Goal: Check status: Check status

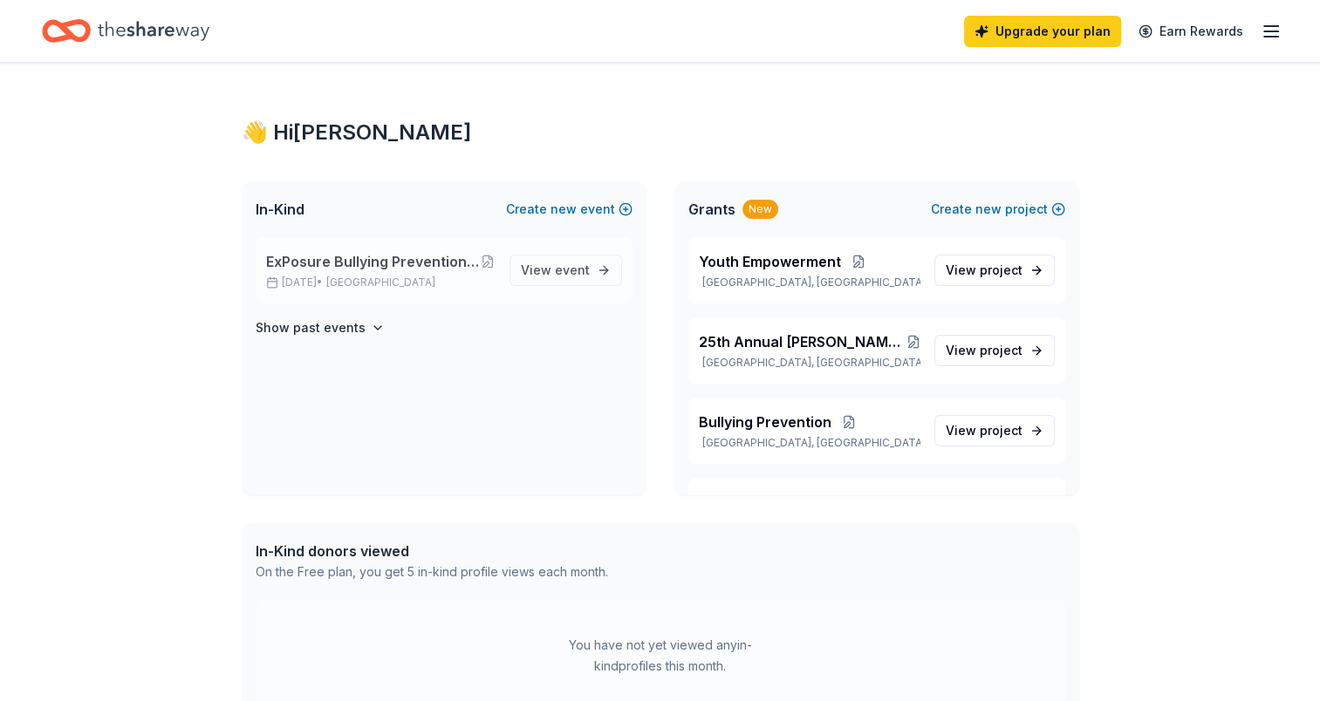
click at [353, 263] on span "ExPosure Bullying Prevention Event - keep youth safe and stop bullies [DATE]" at bounding box center [373, 261] width 215 height 21
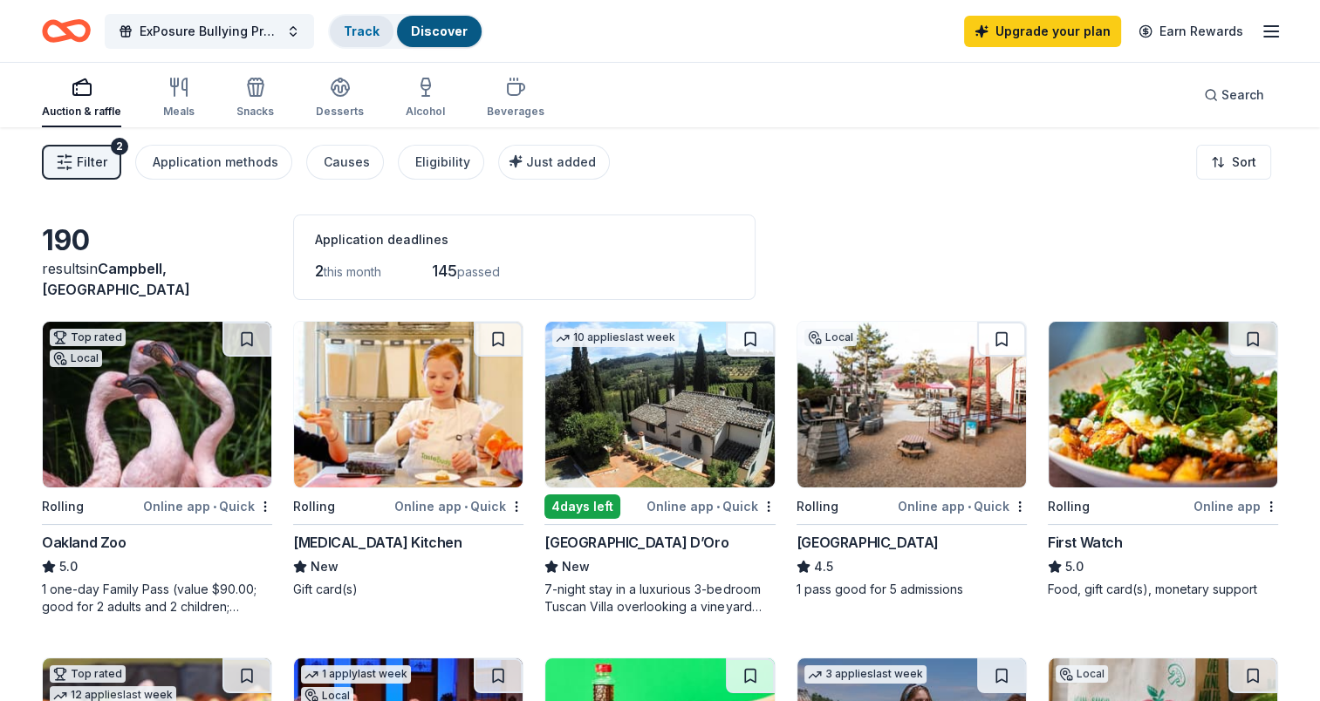
click at [355, 24] on link "Track" at bounding box center [362, 31] width 36 height 15
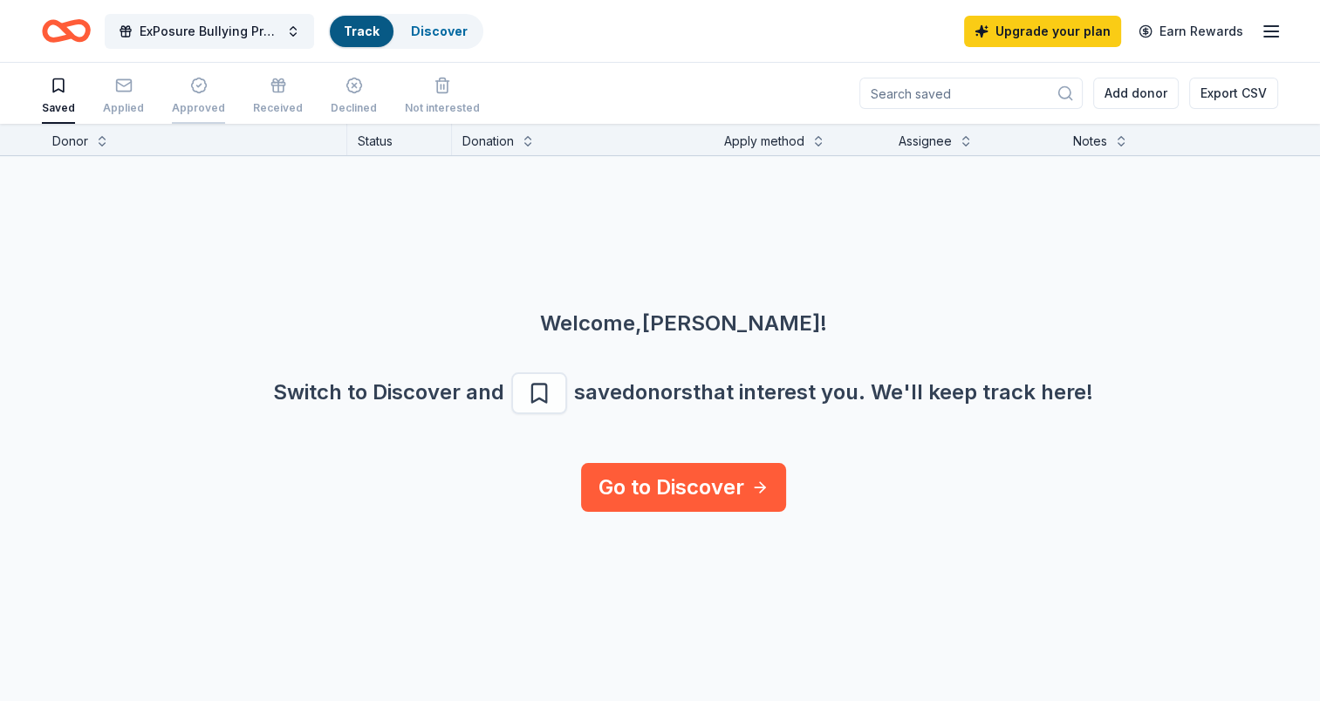
click at [189, 98] on div "Approved" at bounding box center [198, 96] width 53 height 38
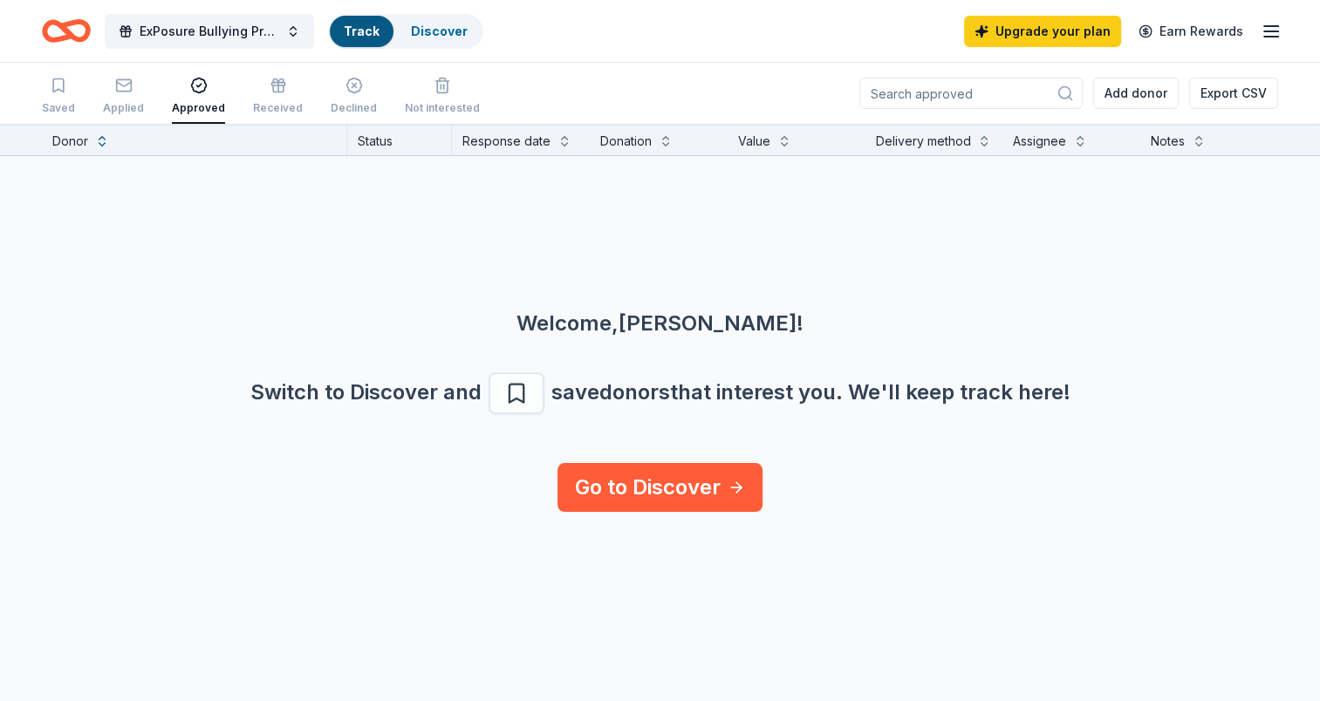
click at [189, 98] on div "Approved" at bounding box center [198, 96] width 53 height 38
click at [228, 31] on span "ExPosure Bullying Prevention Event - keep youth safe and stop bullies [DATE]" at bounding box center [210, 31] width 140 height 21
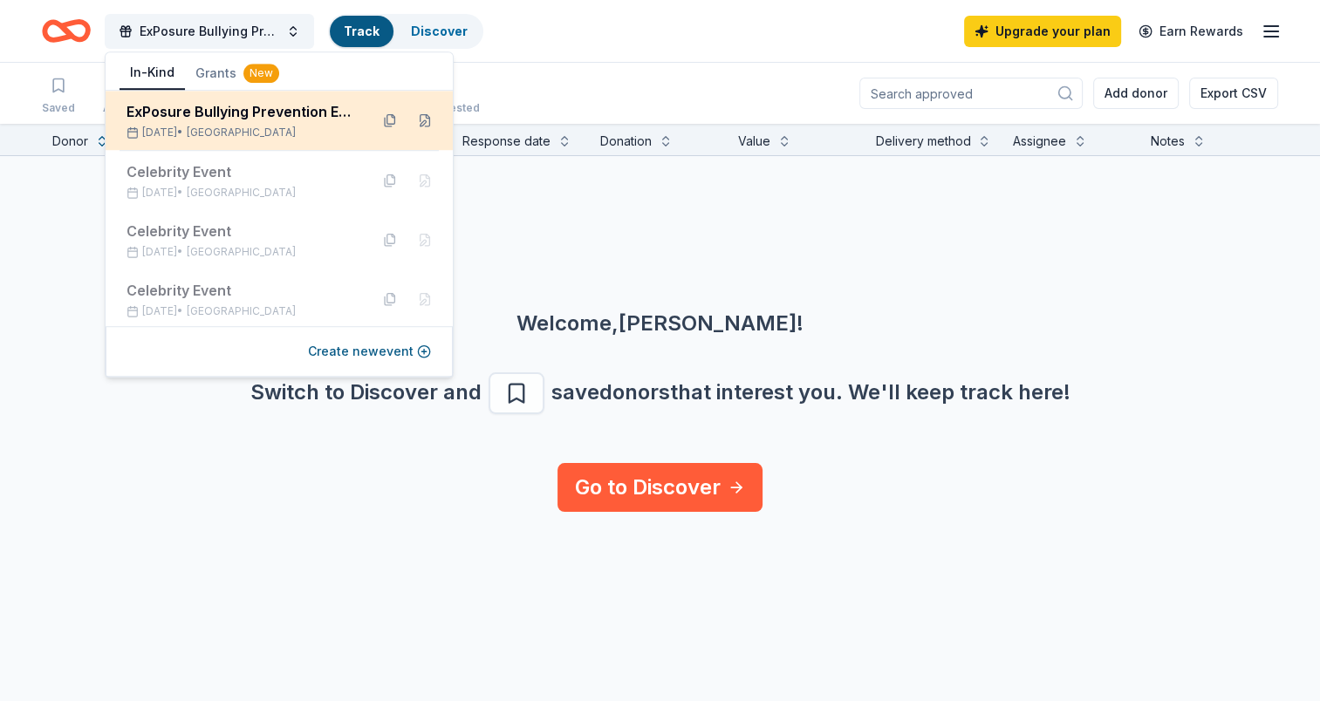
click at [181, 115] on div "ExPosure Bullying Prevention Event - keep youth safe and stop bullies [DATE]" at bounding box center [240, 111] width 229 height 21
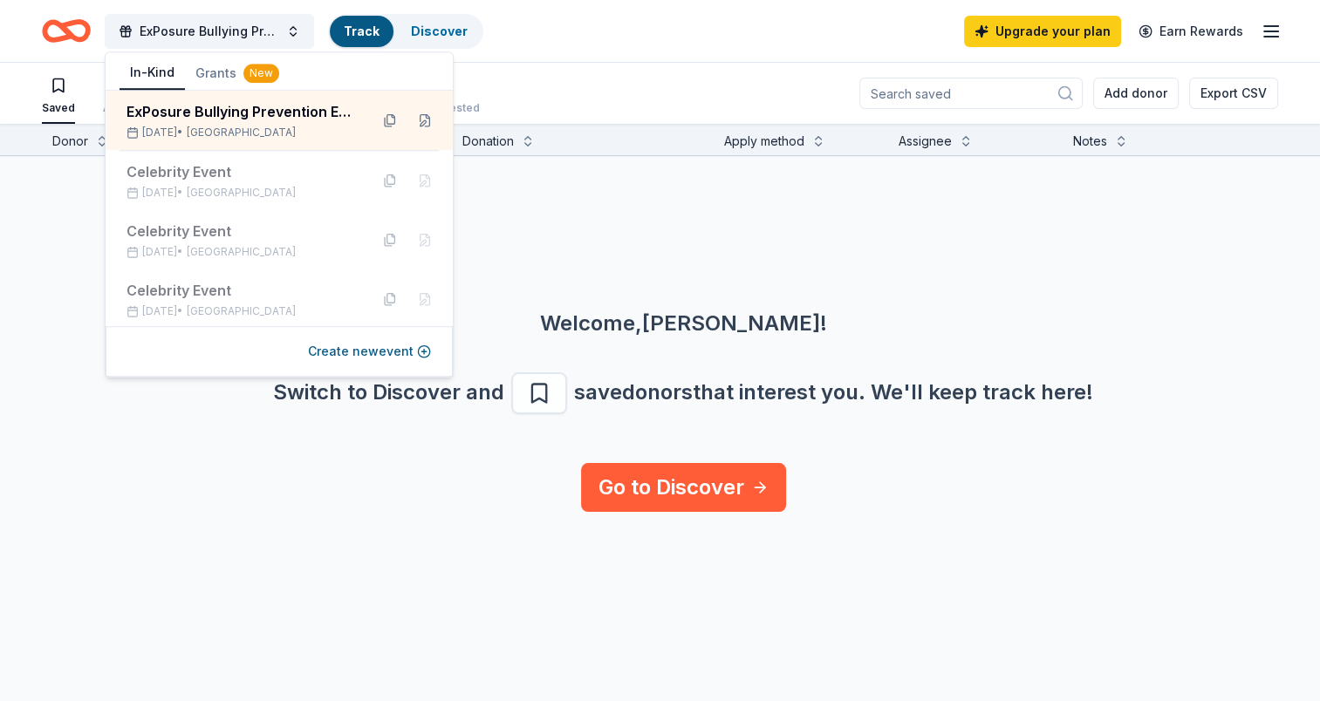
click at [548, 237] on div "Welcome, [PERSON_NAME] ! Switch to Discover and save donors that interest you. …" at bounding box center [684, 309] width 1320 height 307
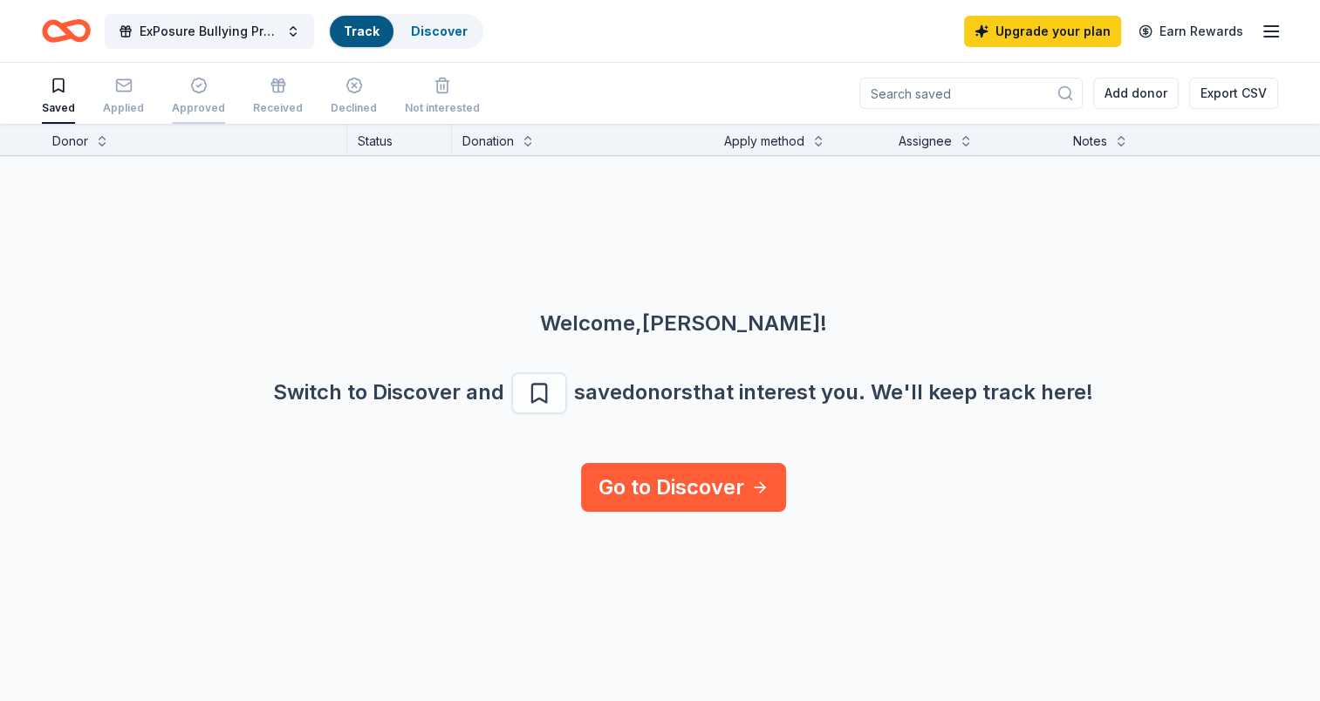
click at [194, 89] on icon "button" at bounding box center [198, 85] width 17 height 17
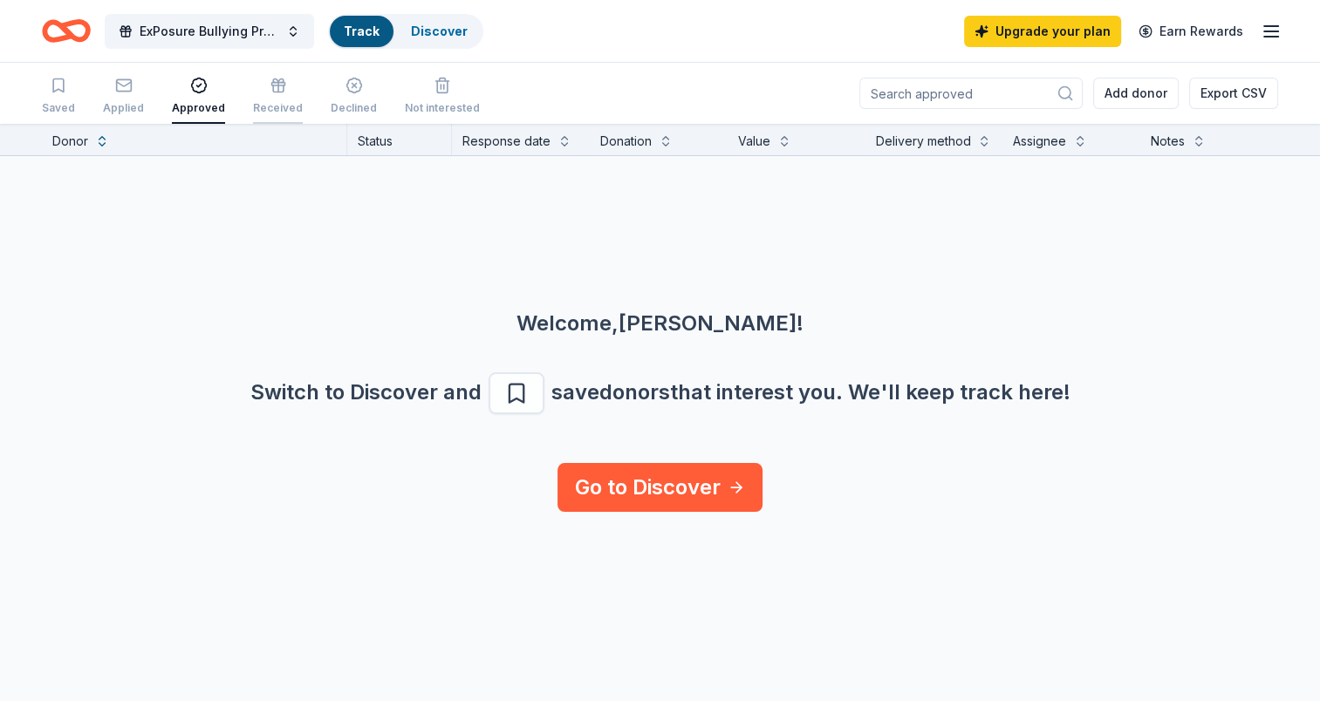
click at [269, 94] on div "Received" at bounding box center [278, 96] width 50 height 38
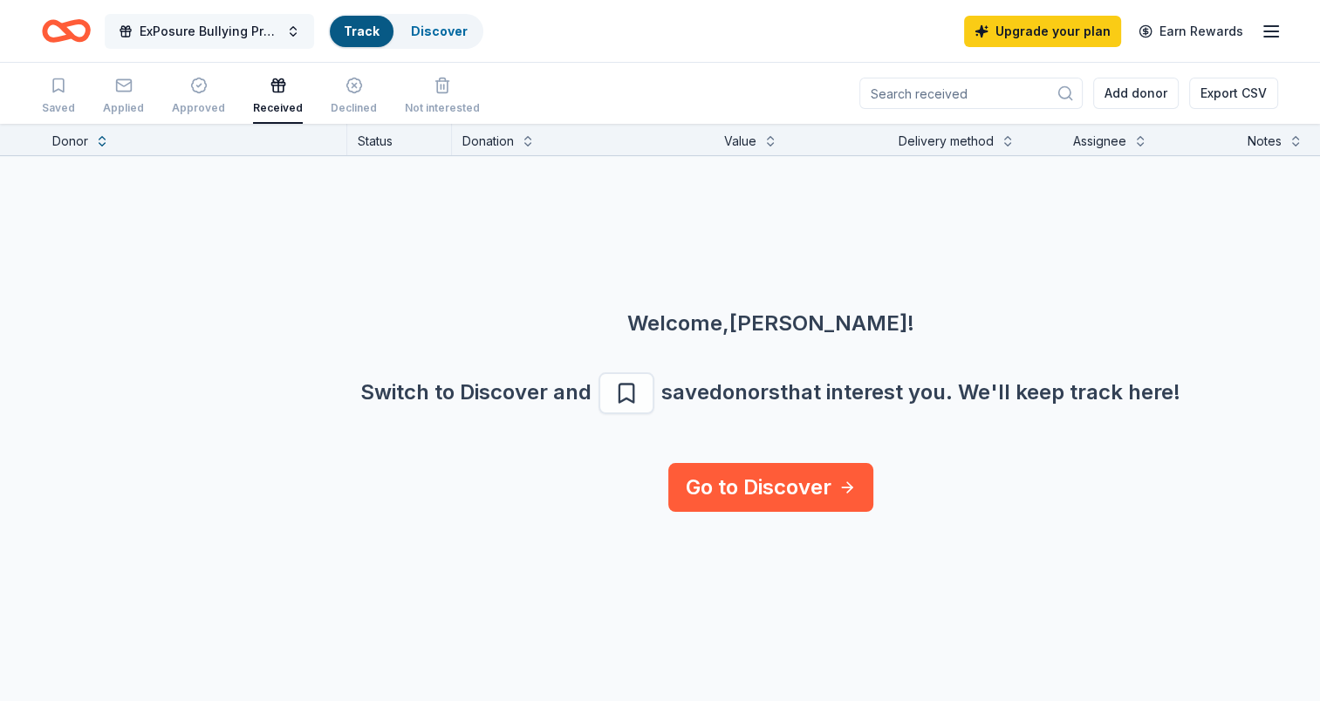
click at [176, 28] on span "ExPosure Bullying Prevention Event - keep youth safe and stop bullies [DATE]" at bounding box center [210, 31] width 140 height 21
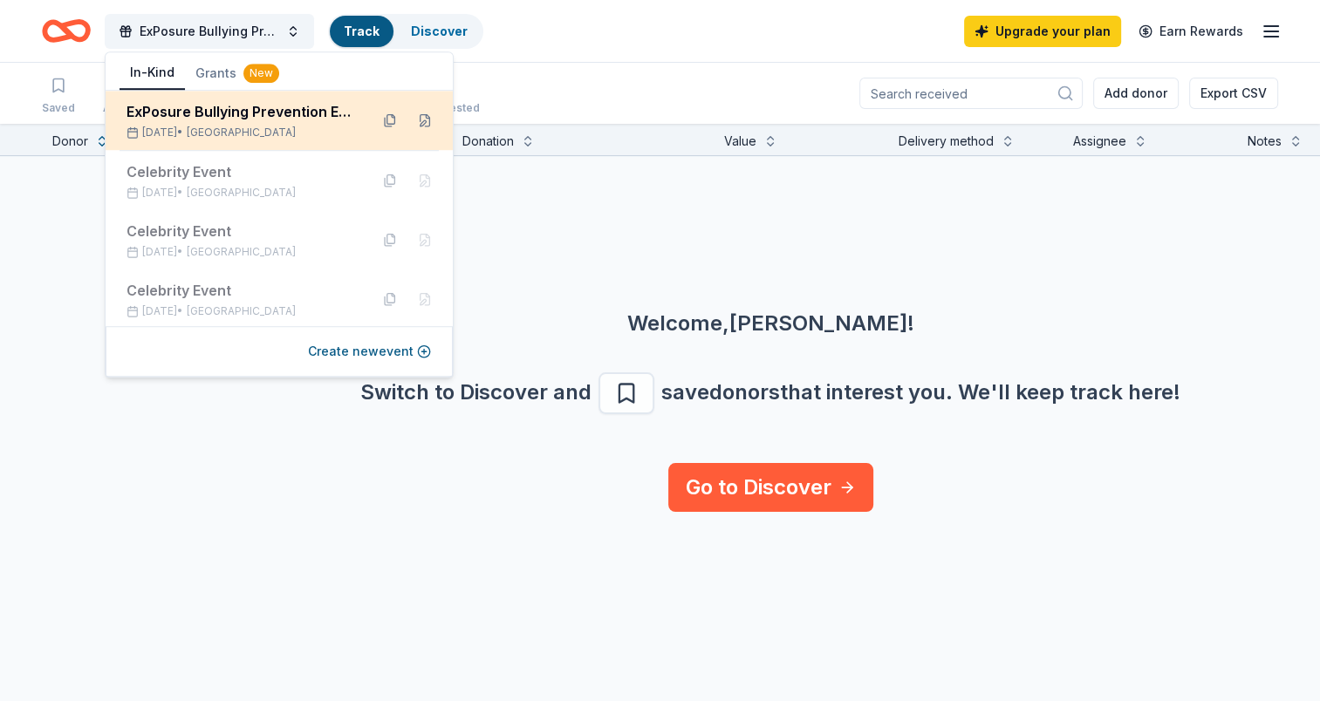
click at [149, 112] on div "ExPosure Bullying Prevention Event - keep youth safe and stop bullies [DATE]" at bounding box center [240, 111] width 229 height 21
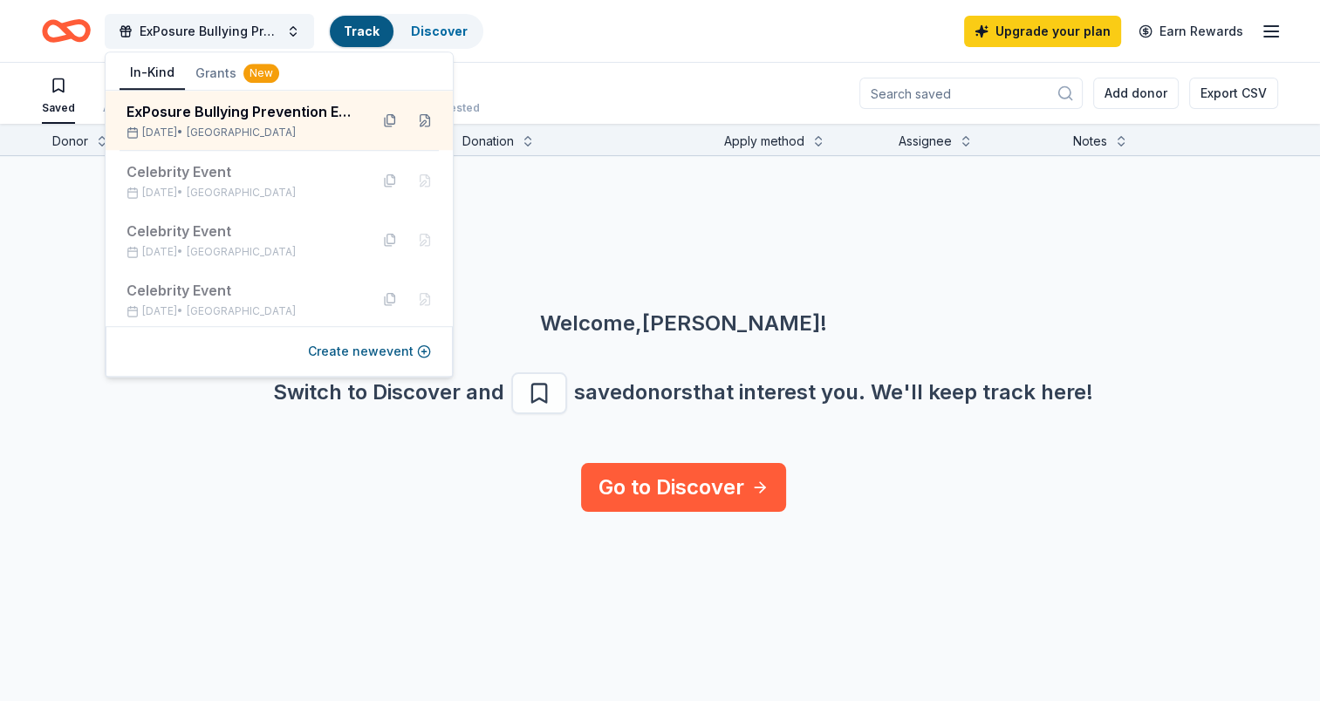
click at [77, 42] on icon "Home" at bounding box center [66, 30] width 49 height 41
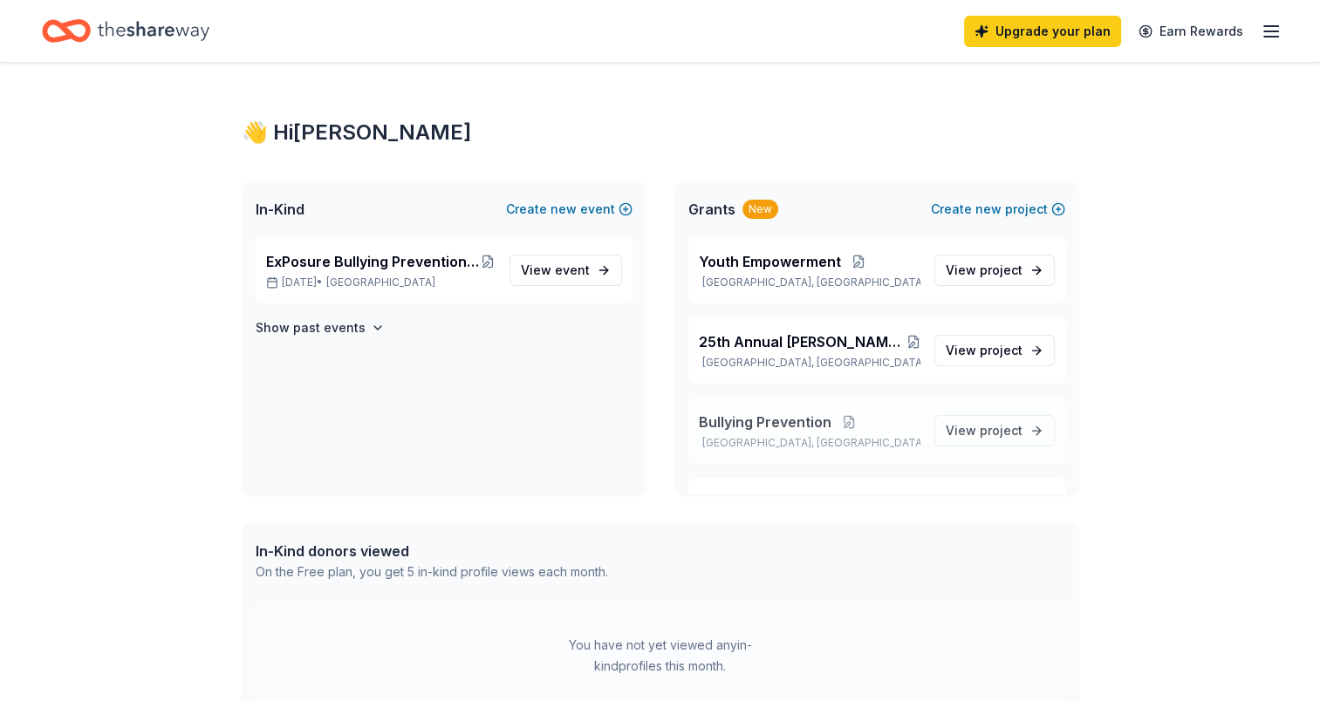
click at [732, 424] on span "Bullying Prevention" at bounding box center [765, 422] width 133 height 21
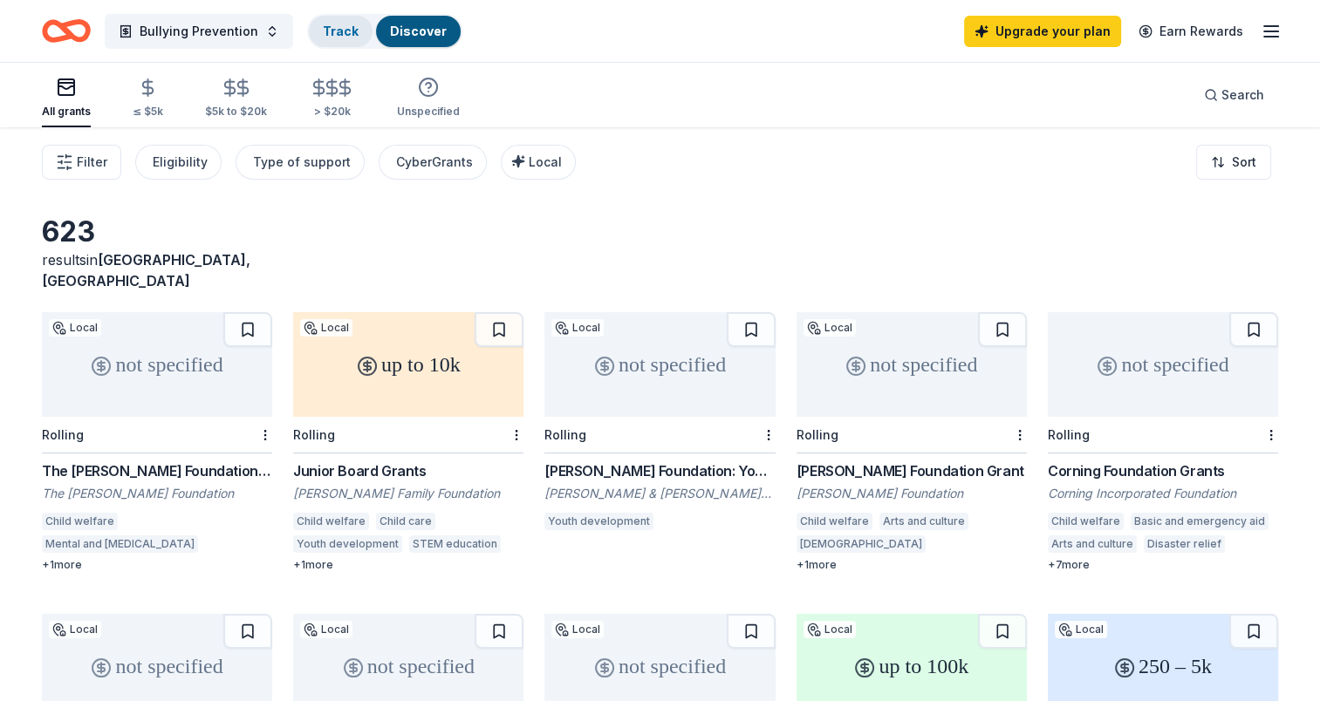
click at [348, 31] on link "Track" at bounding box center [341, 31] width 36 height 15
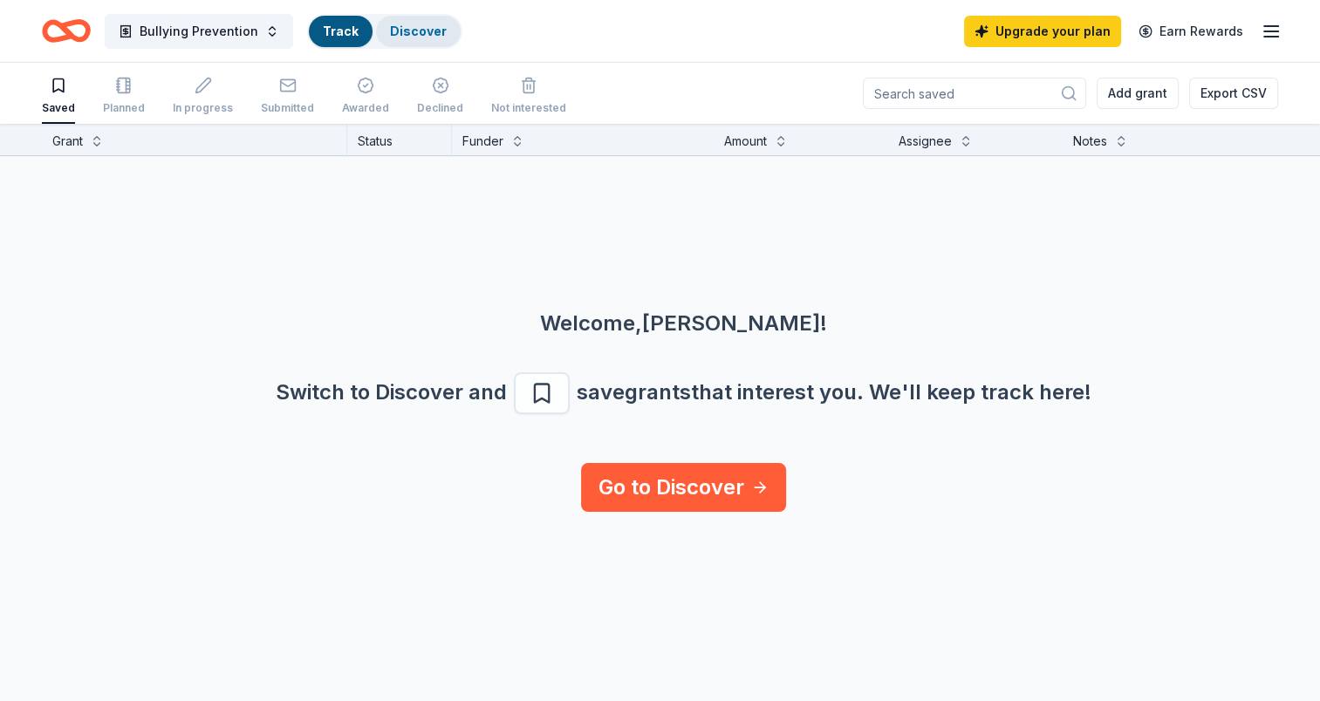
click at [398, 31] on link "Discover" at bounding box center [418, 31] width 57 height 15
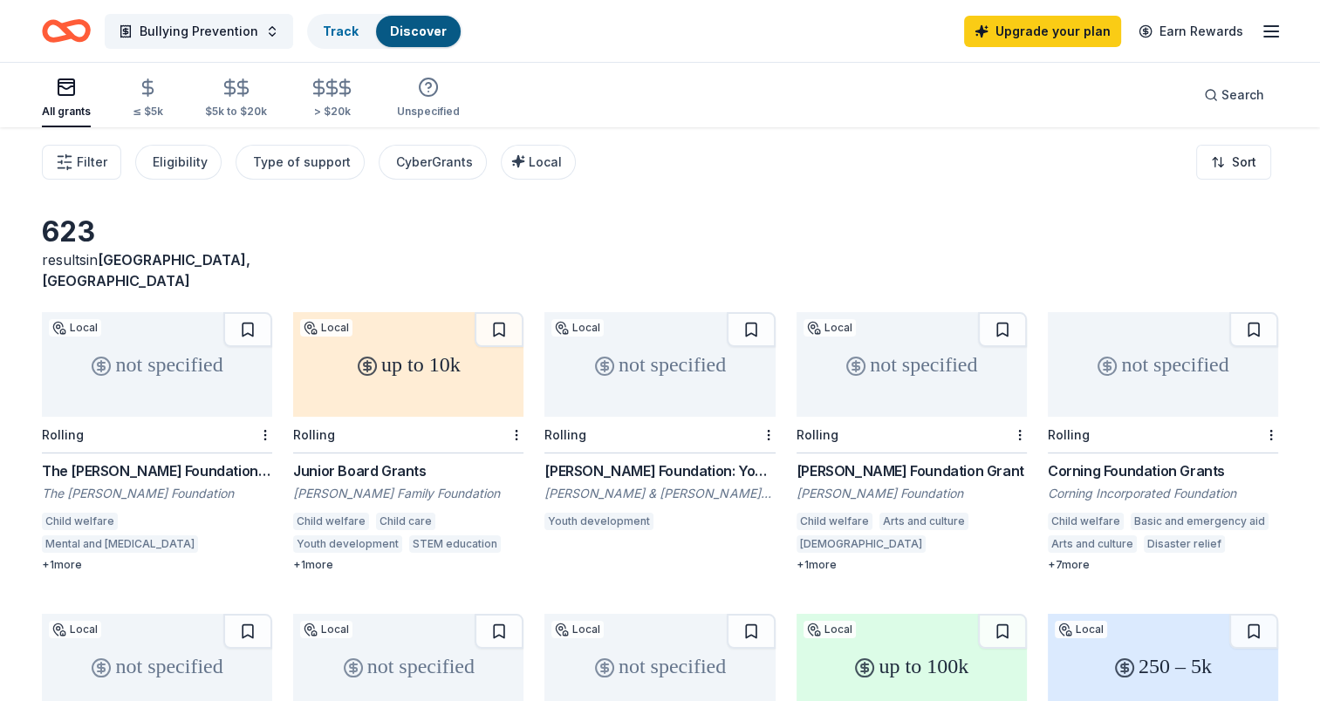
click at [77, 31] on icon "Home" at bounding box center [66, 30] width 49 height 41
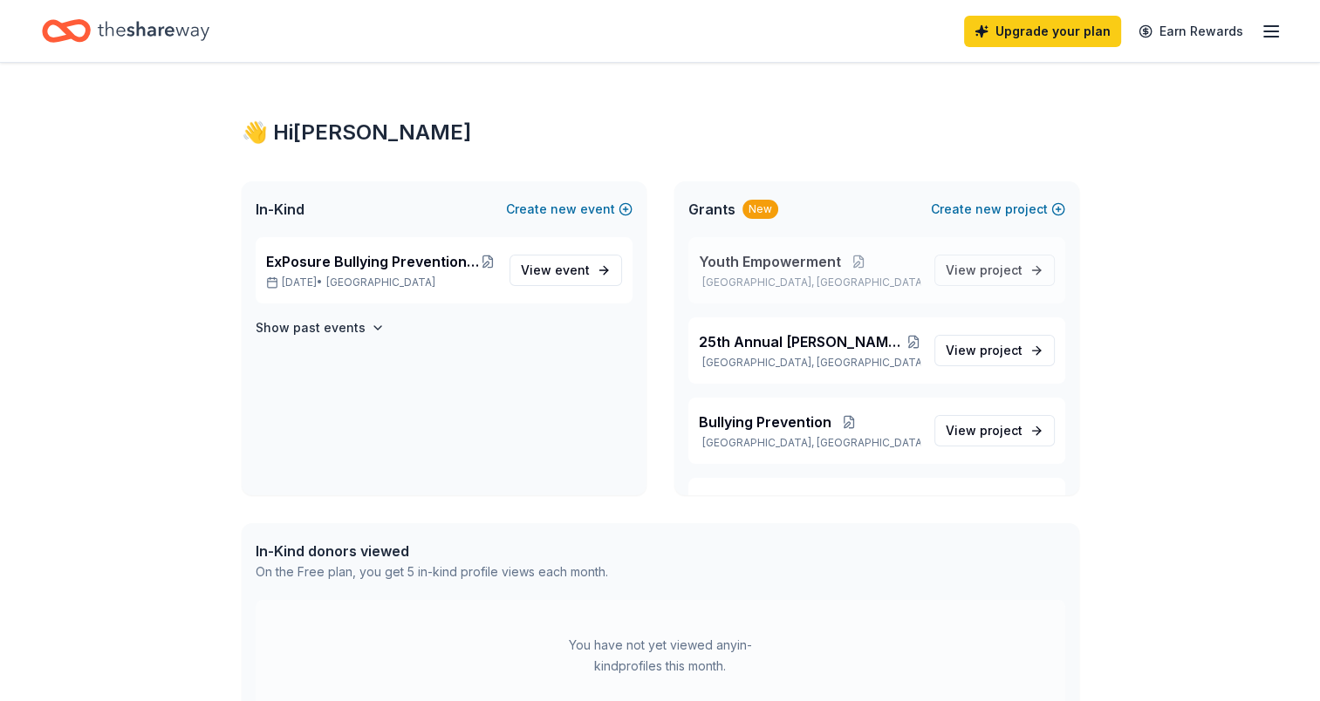
click at [745, 259] on span "Youth Empowerment" at bounding box center [770, 261] width 142 height 21
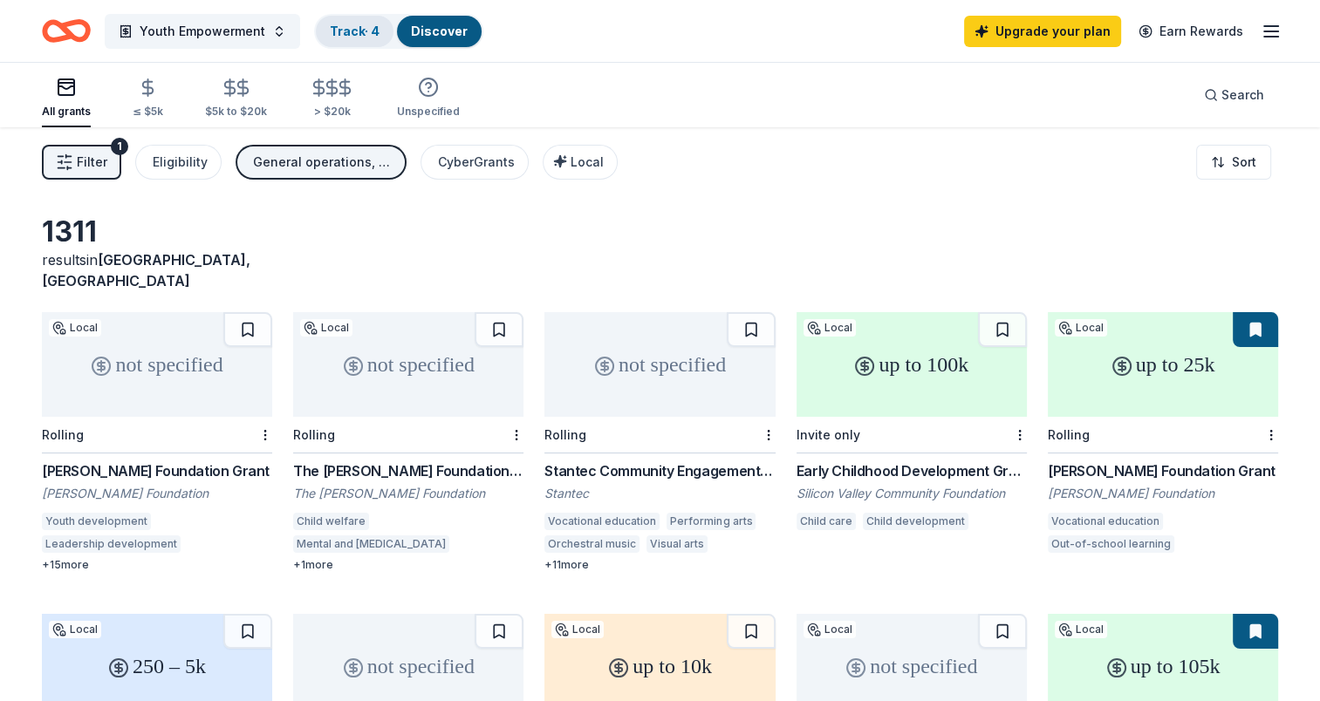
click at [333, 39] on div "Track · 4" at bounding box center [355, 31] width 78 height 31
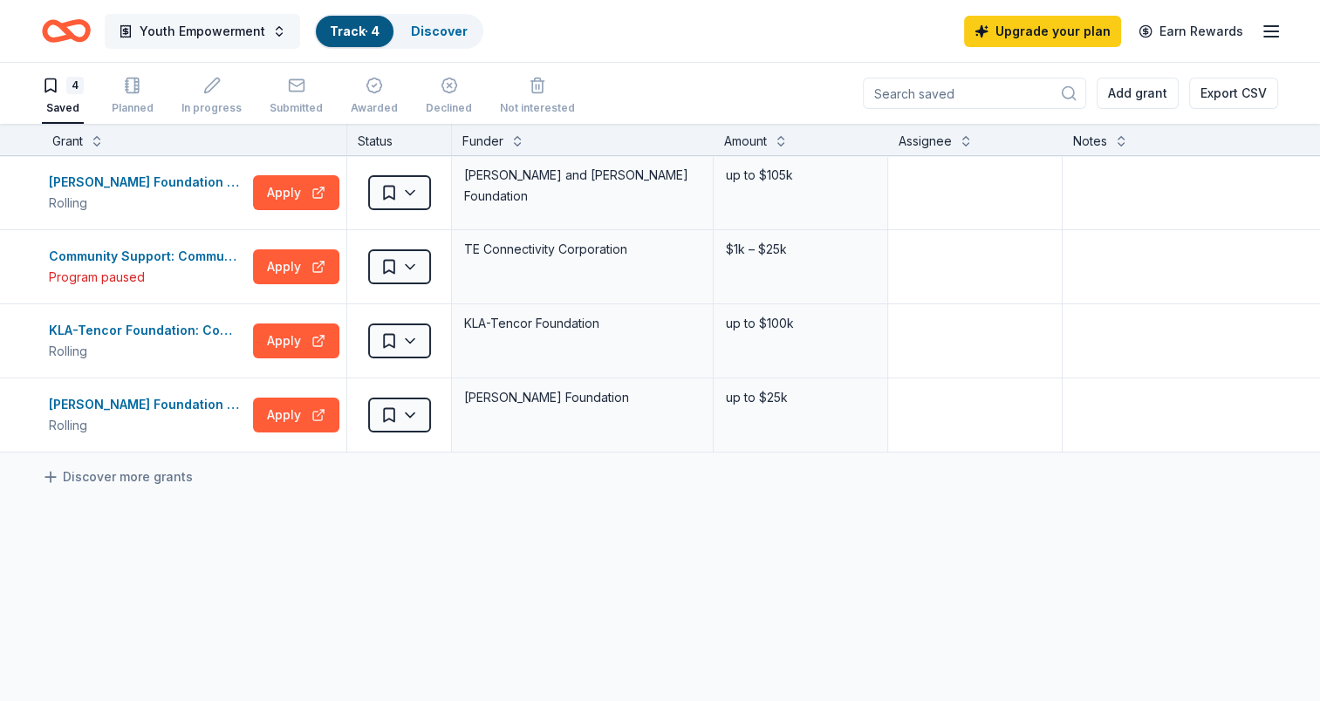
click at [195, 28] on span "Youth Empowerment" at bounding box center [203, 31] width 126 height 21
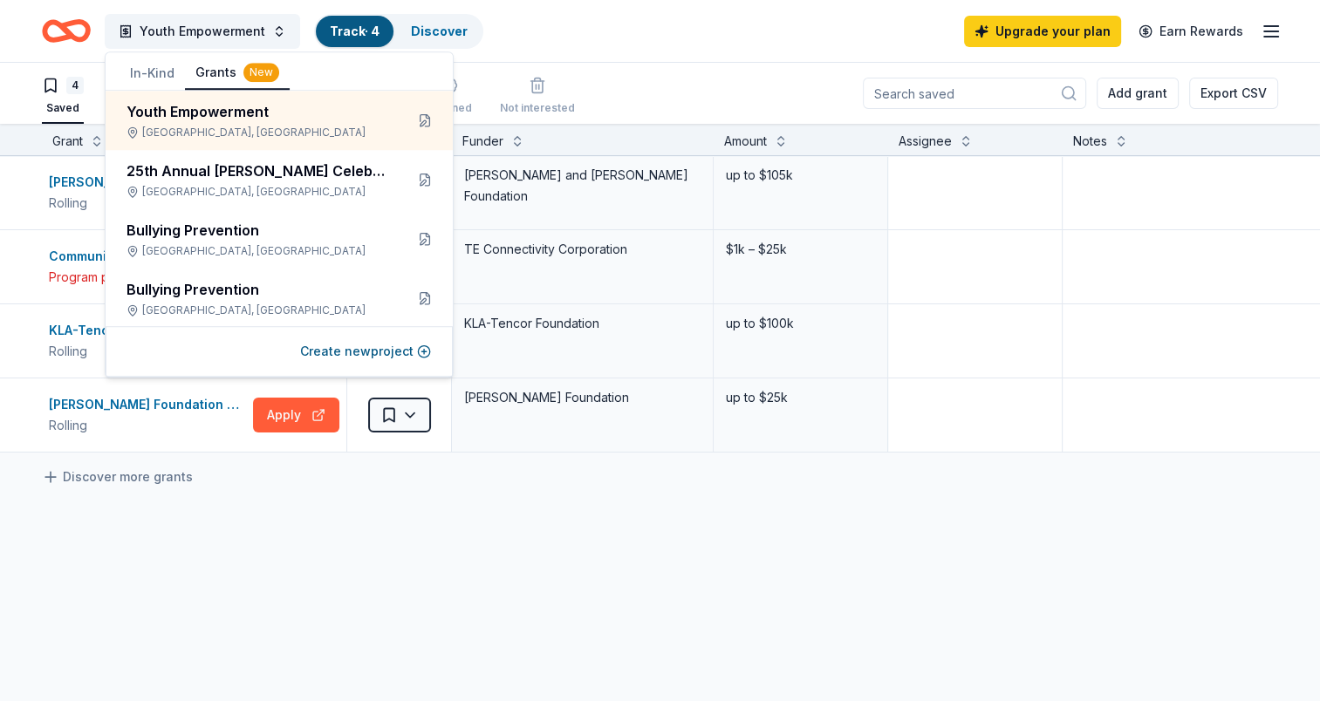
scroll to position [60, 0]
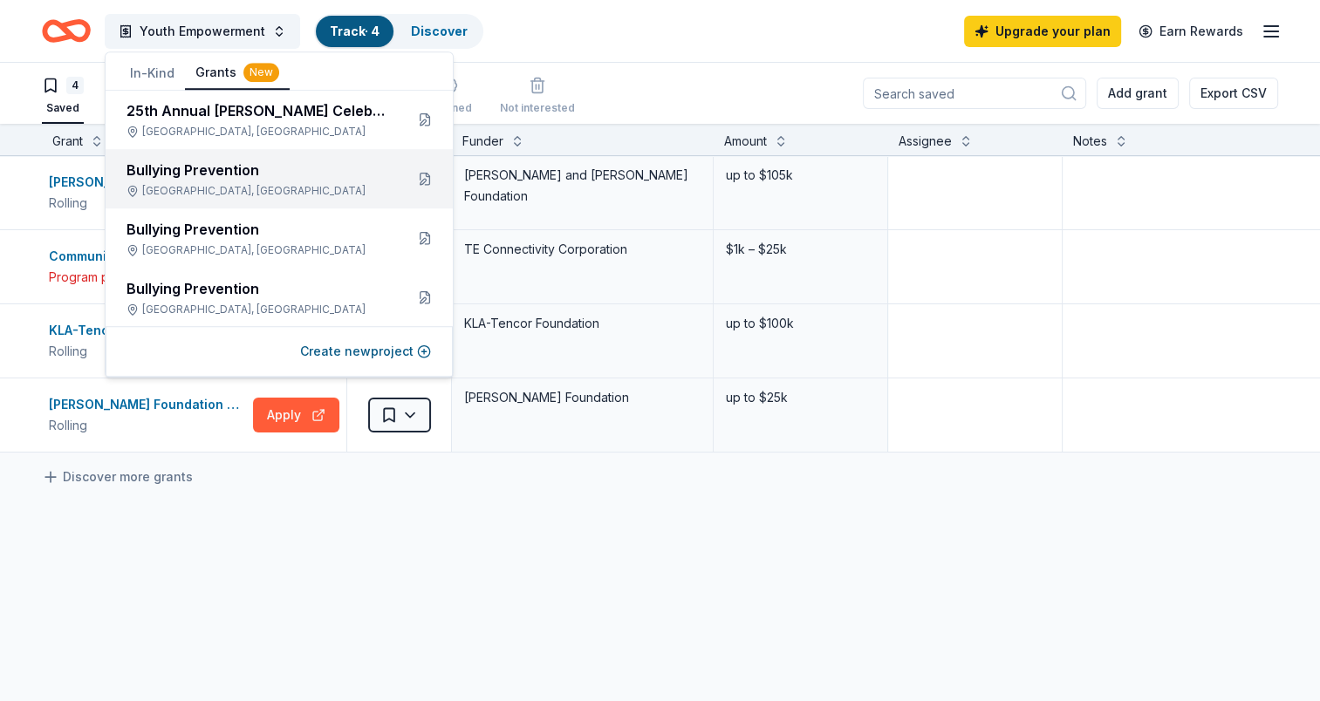
click at [258, 180] on div "Bullying Prevention [GEOGRAPHIC_DATA], [GEOGRAPHIC_DATA]" at bounding box center [257, 179] width 263 height 38
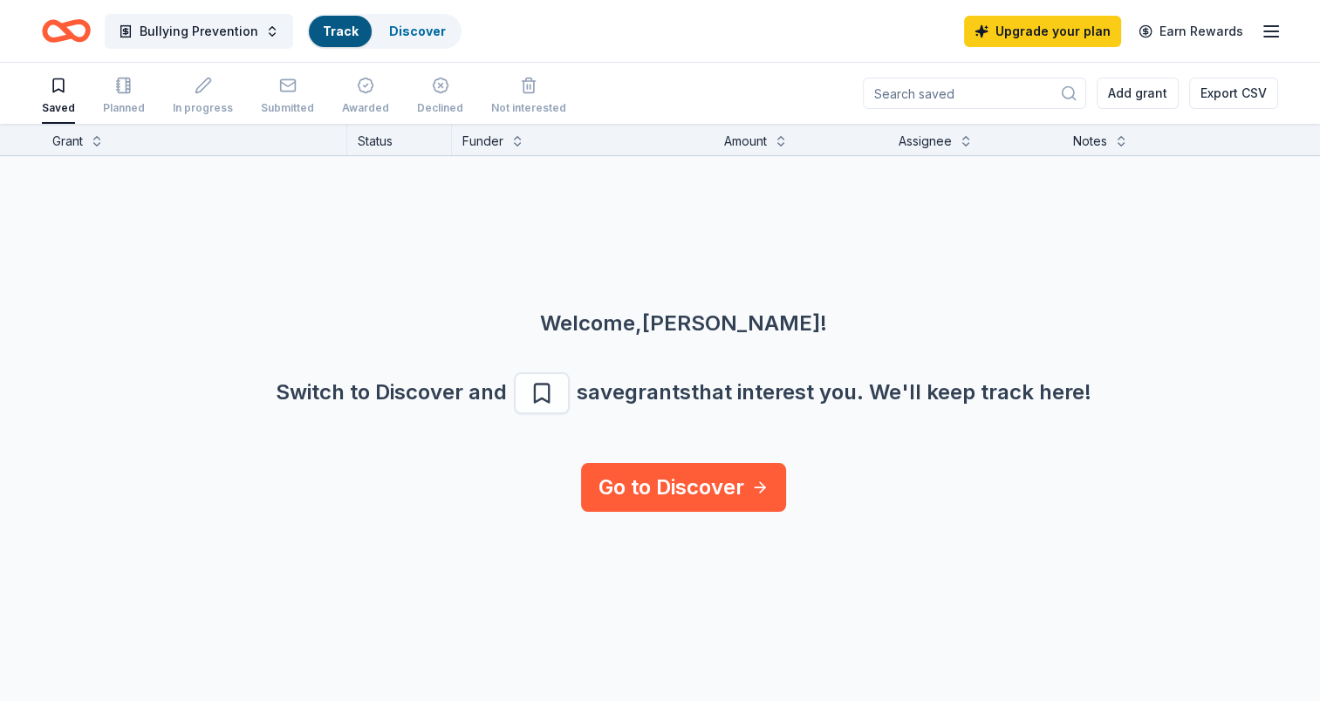
click at [79, 38] on icon "Home" at bounding box center [74, 30] width 27 height 17
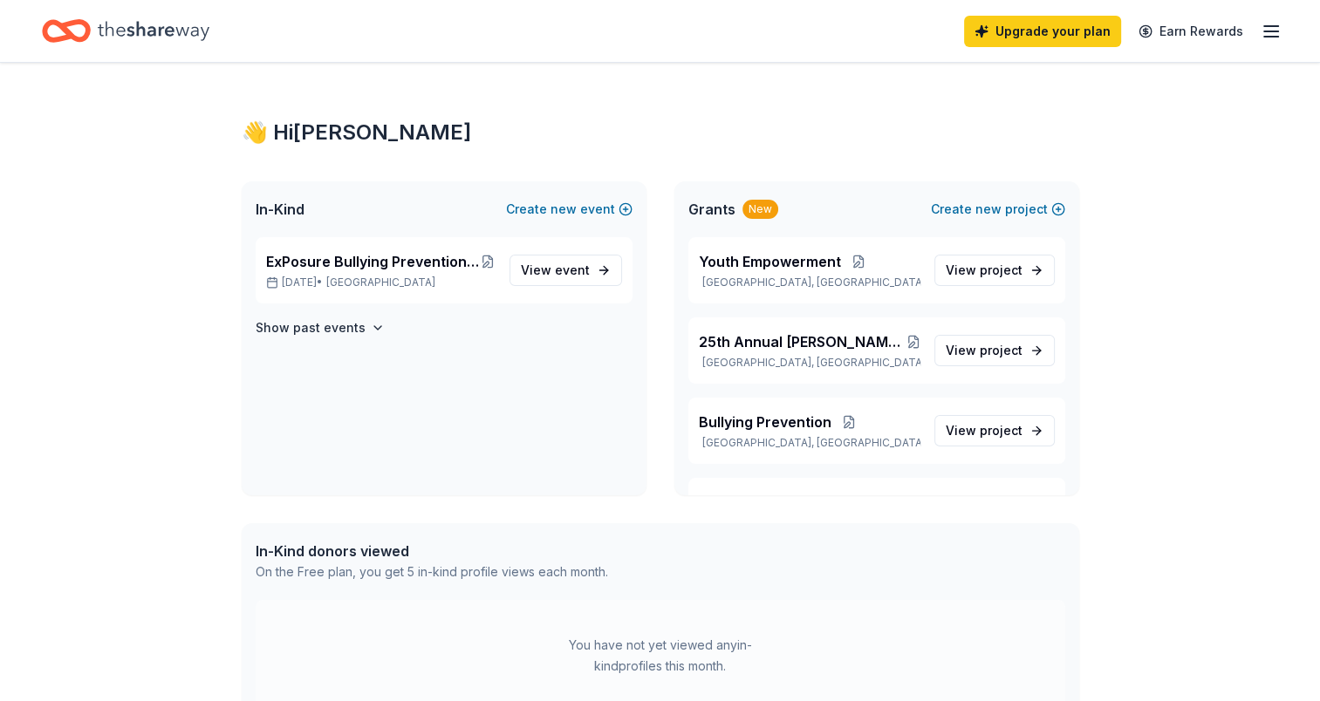
click at [73, 38] on icon "Home" at bounding box center [74, 30] width 27 height 17
click at [373, 265] on span "ExPosure Bullying Prevention Event - keep youth safe and stop bullies [DATE]" at bounding box center [373, 261] width 215 height 21
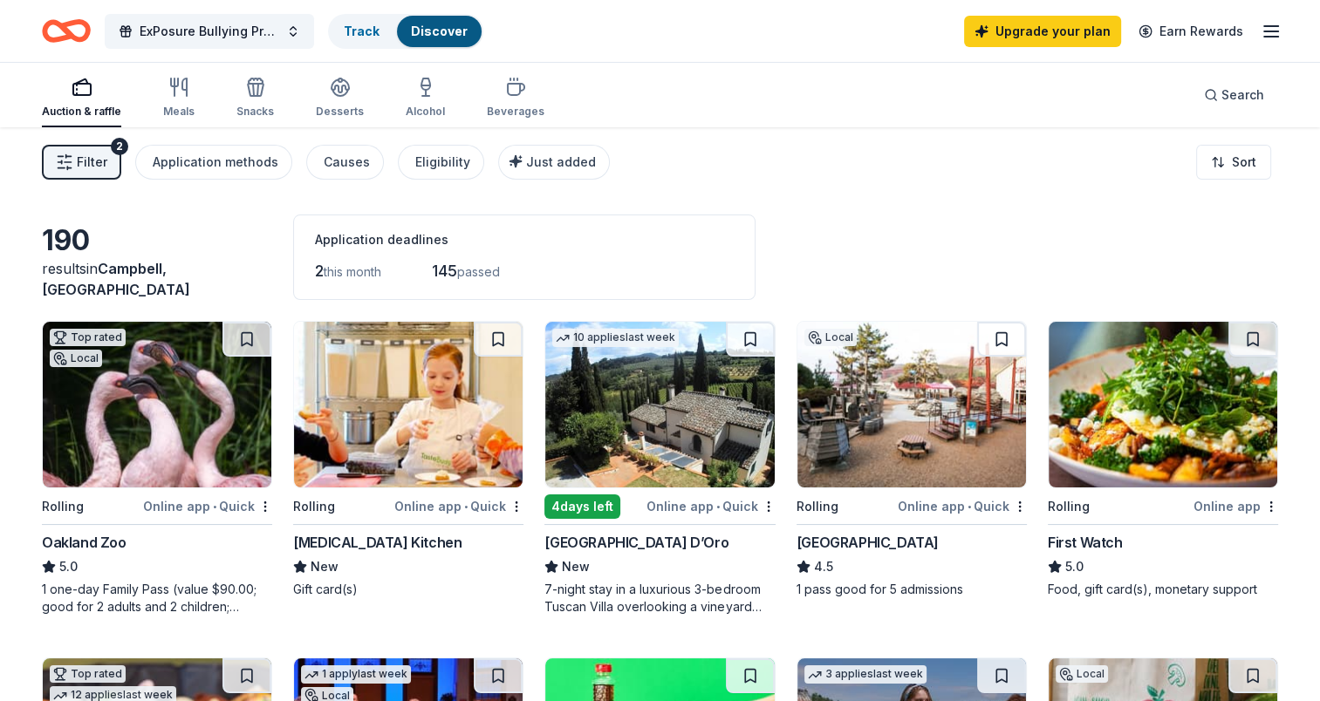
click at [100, 164] on span "Filter" at bounding box center [92, 162] width 31 height 21
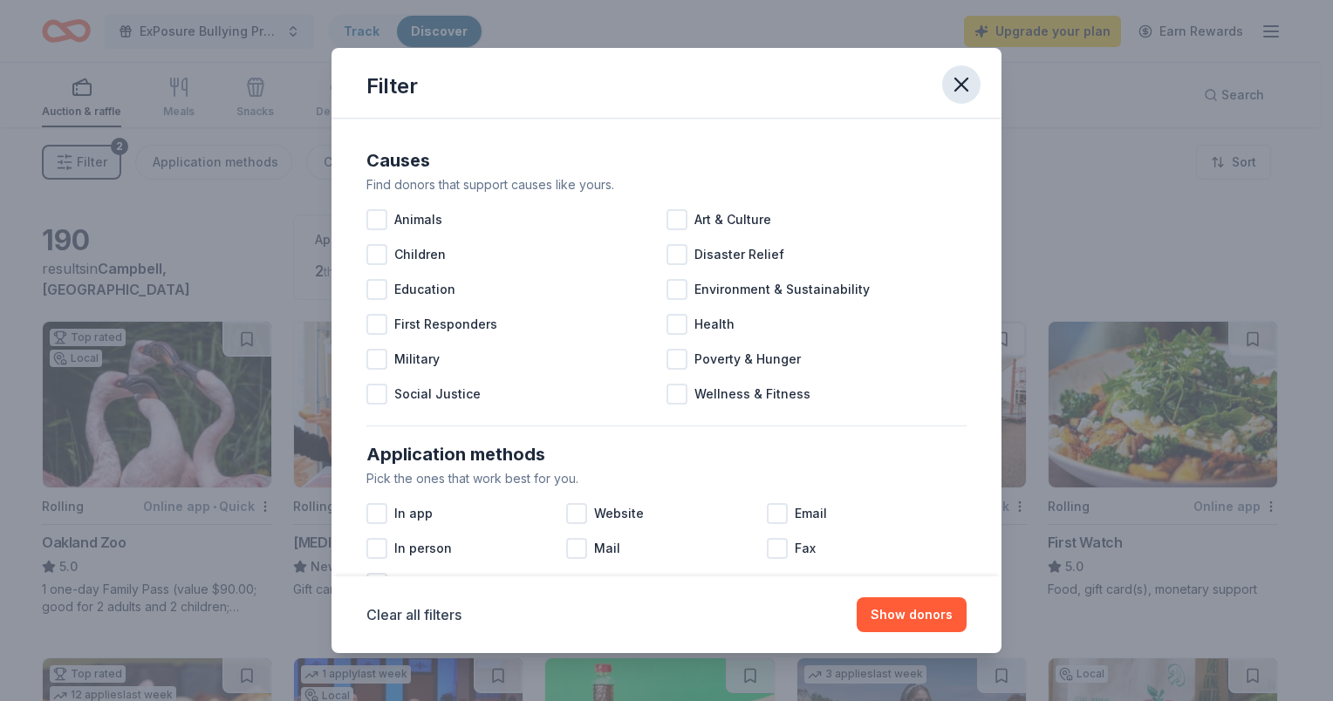
click at [950, 84] on icon "button" at bounding box center [961, 84] width 24 height 24
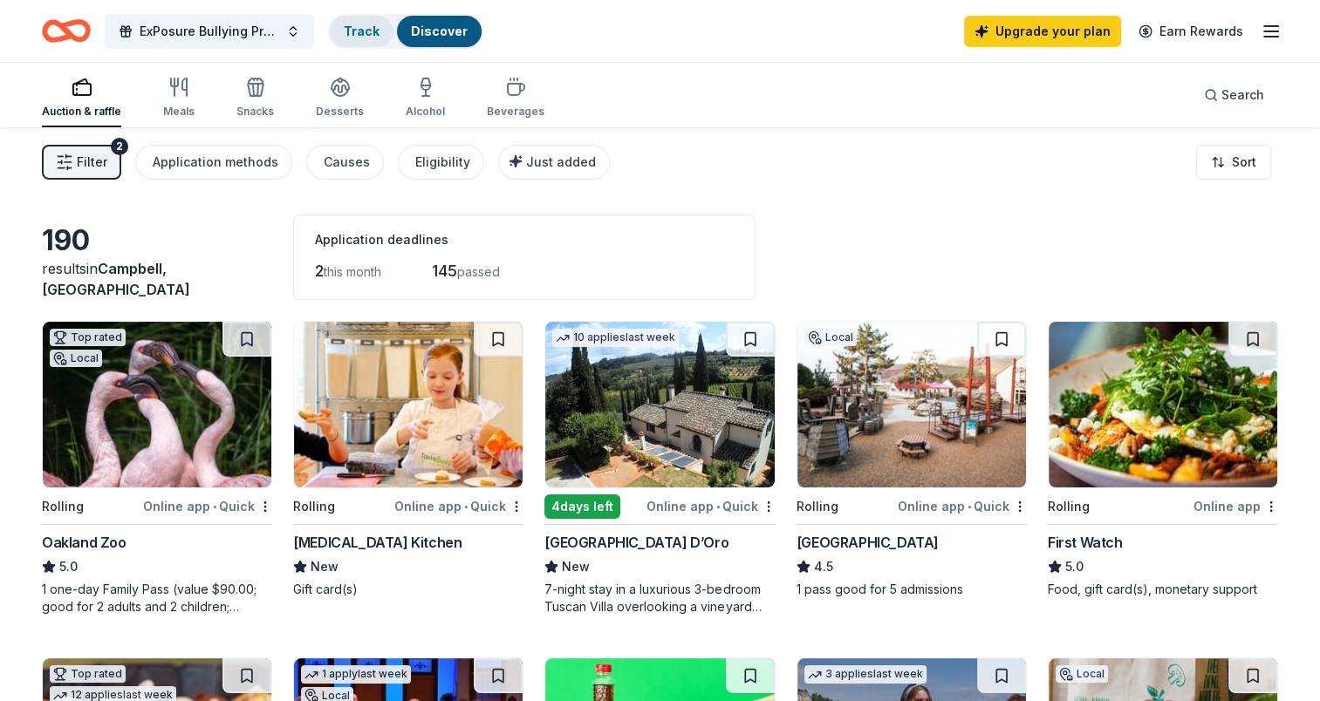
click at [341, 35] on div "Track" at bounding box center [362, 31] width 64 height 31
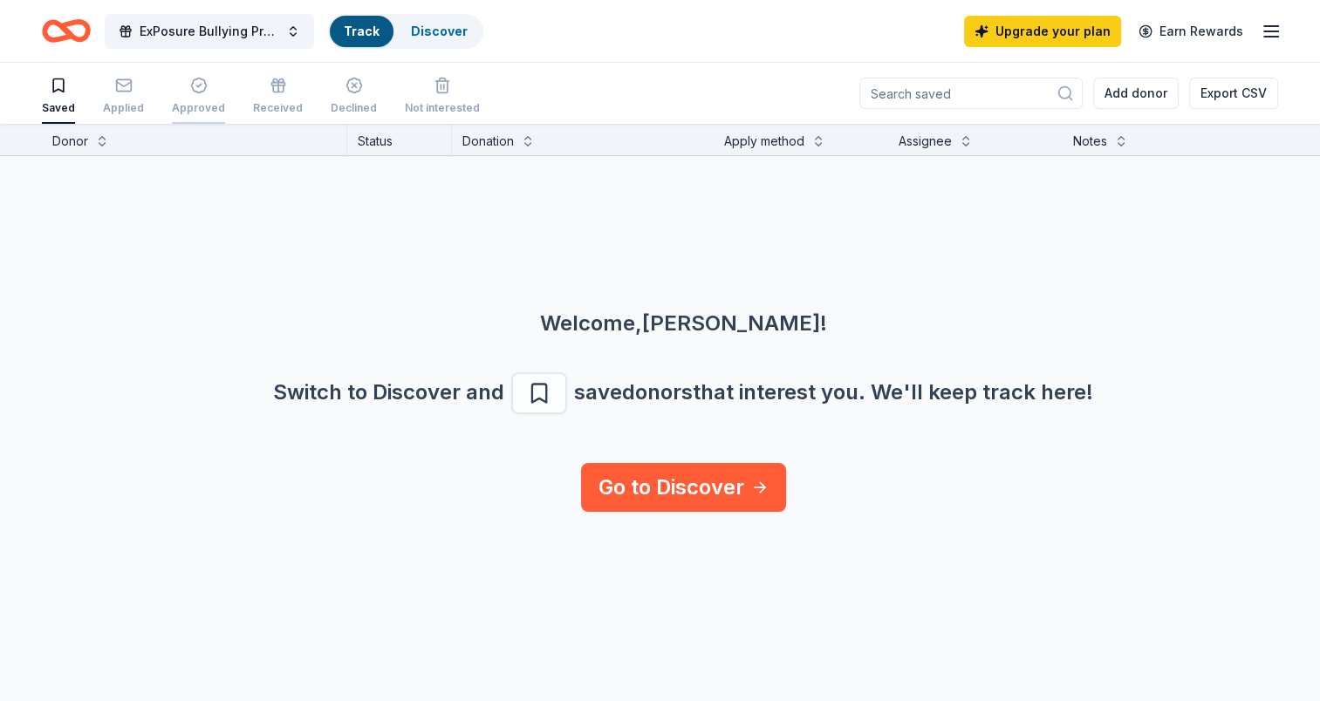
click at [195, 85] on icon "button" at bounding box center [198, 85] width 17 height 17
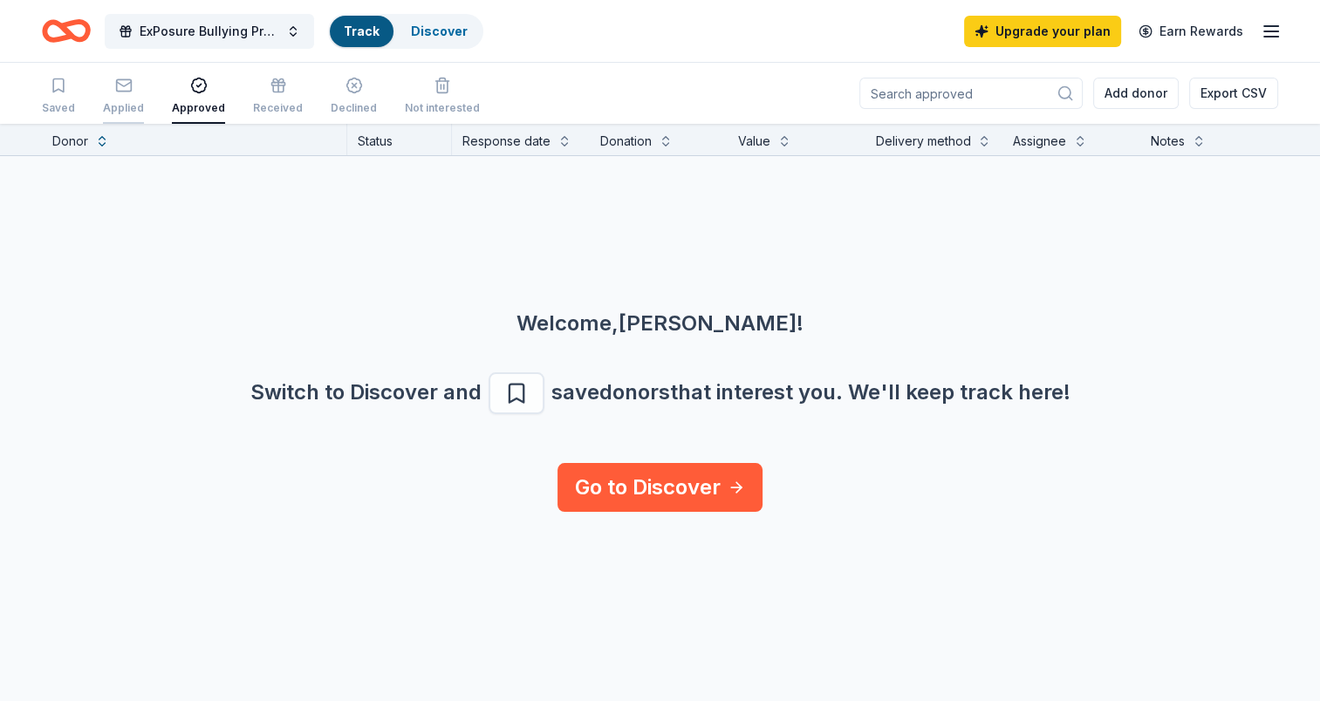
click at [123, 91] on rect "button" at bounding box center [123, 84] width 15 height 11
click at [270, 93] on icon "button" at bounding box center [278, 85] width 17 height 17
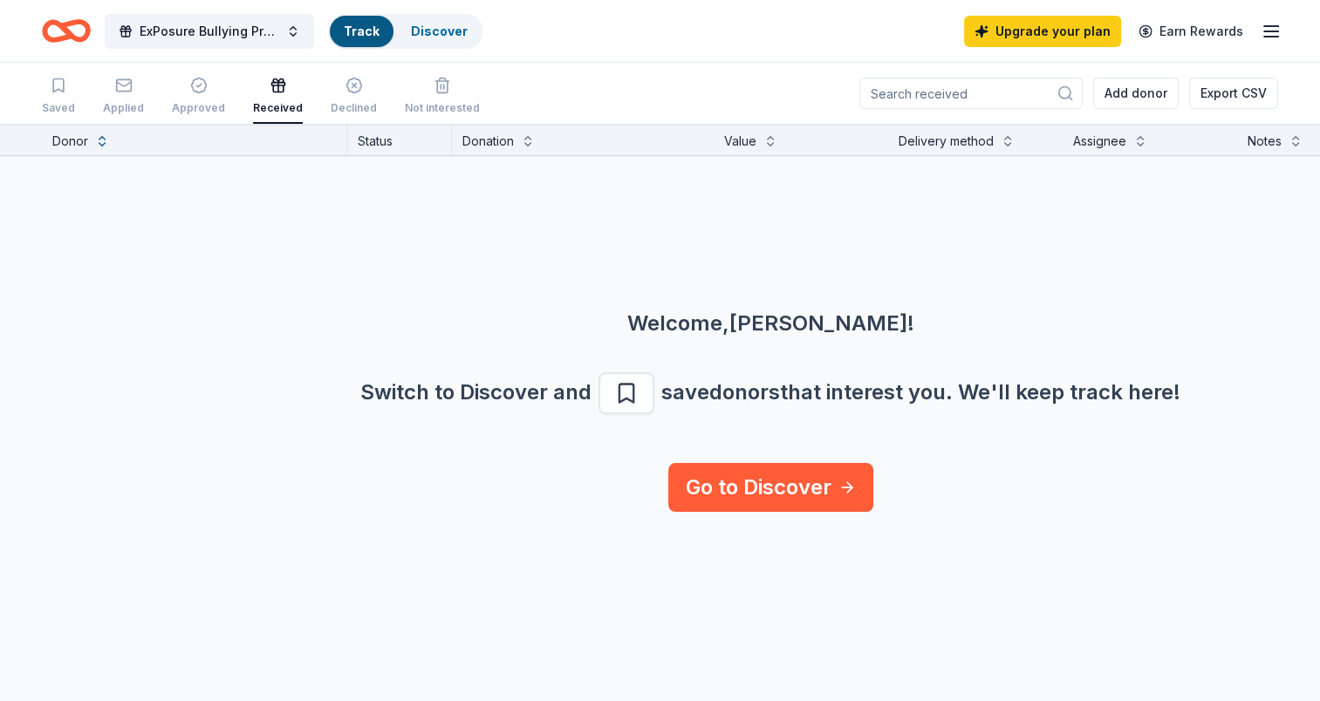
click at [1030, 99] on input at bounding box center [970, 93] width 223 height 31
click at [1237, 296] on div "Welcome, [PERSON_NAME] ! Switch to Discover and save donors that interest you. …" at bounding box center [771, 309] width 1320 height 307
